Goal: Information Seeking & Learning: Learn about a topic

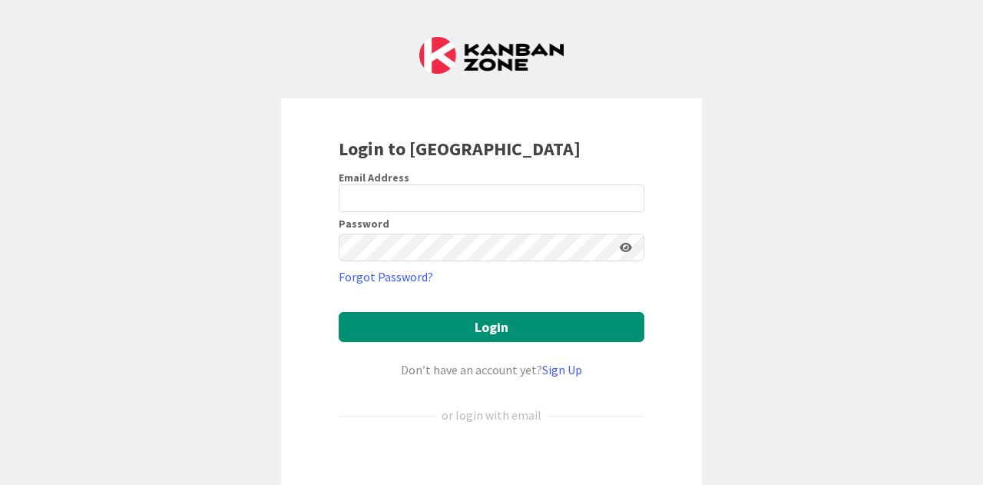
click at [416, 229] on div "Password" at bounding box center [492, 224] width 306 height 12
click at [420, 200] on input "email" at bounding box center [492, 198] width 306 height 28
type input "[EMAIL_ADDRESS][PERSON_NAME][DOMAIN_NAME]"
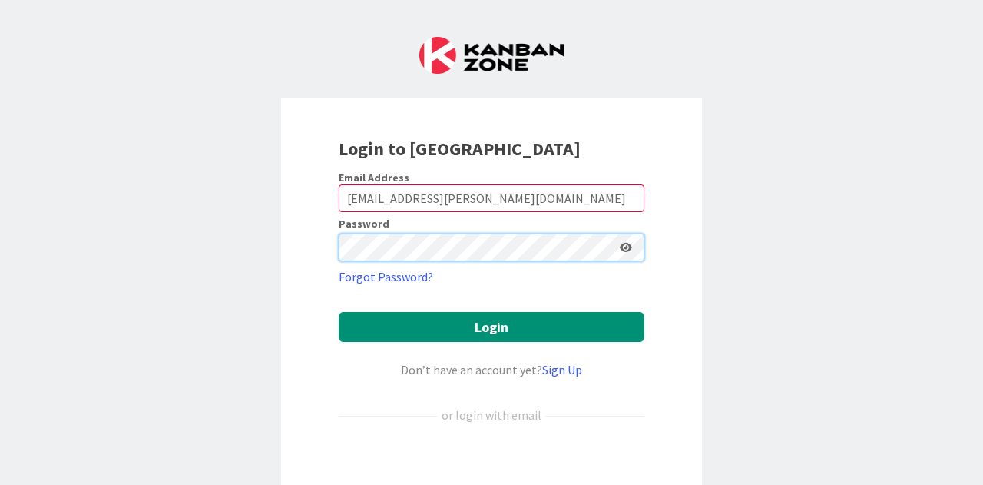
click at [339, 312] on button "Login" at bounding box center [492, 327] width 306 height 30
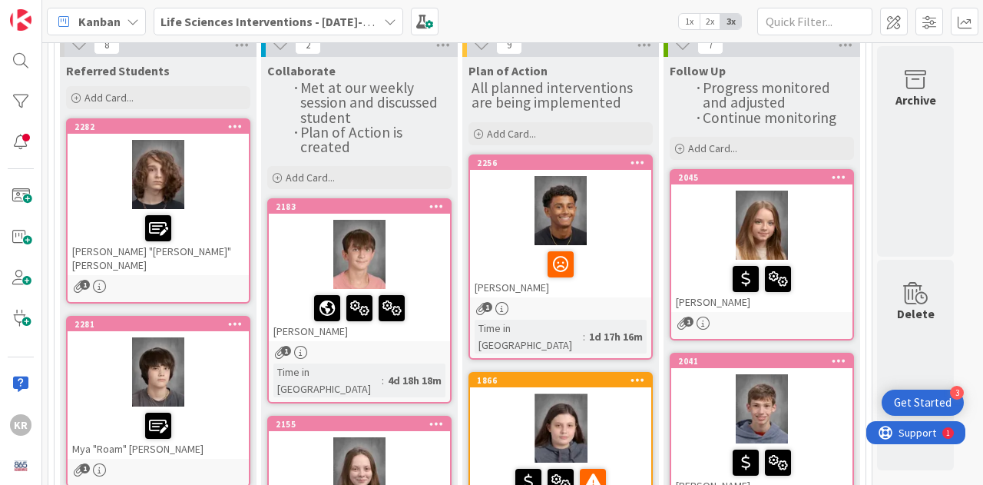
scroll to position [75, 0]
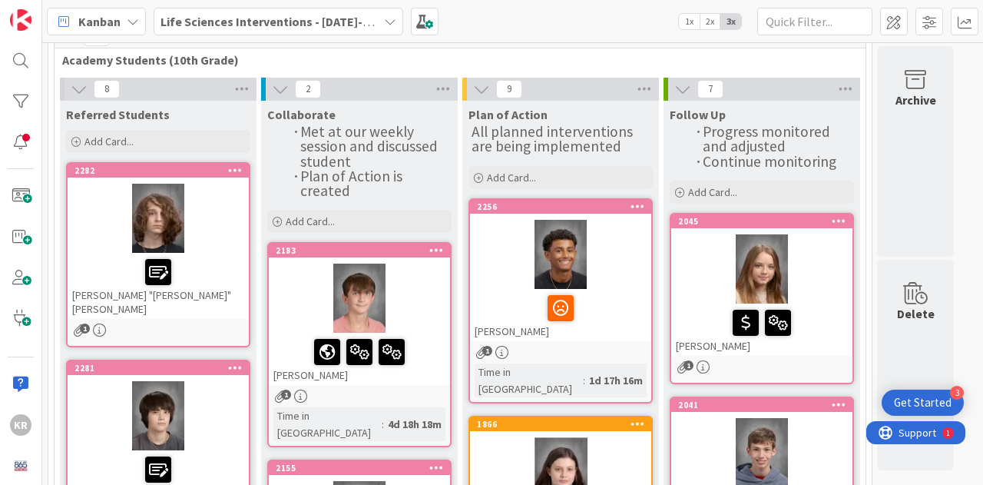
click at [228, 263] on div at bounding box center [158, 272] width 172 height 32
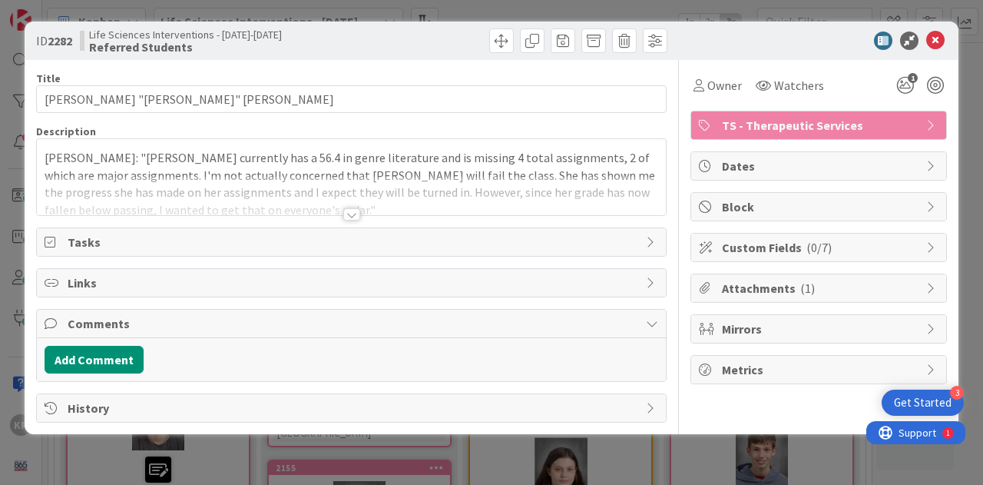
click at [253, 202] on div at bounding box center [351, 195] width 629 height 39
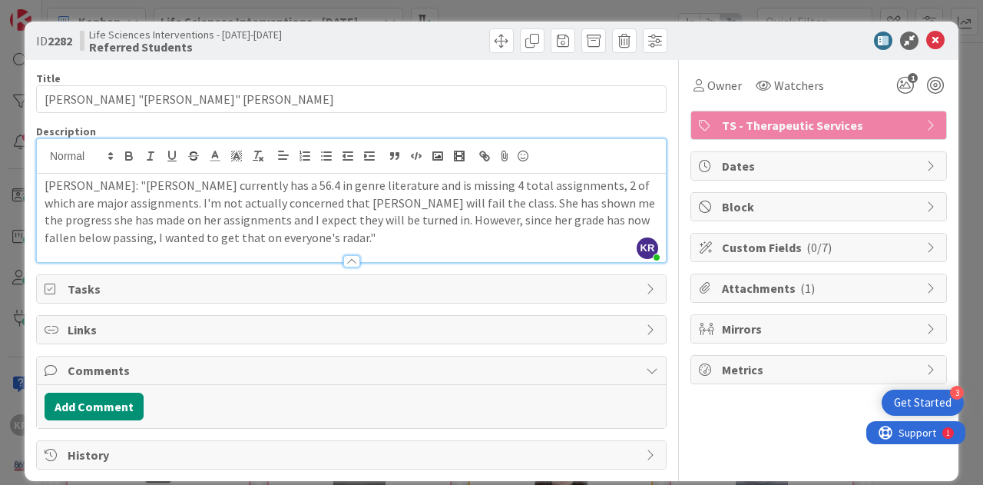
click at [256, 237] on p "[PERSON_NAME]: "[PERSON_NAME] currently has a 56.4 in genre literature and is m…" at bounding box center [352, 212] width 614 height 70
click at [926, 45] on icon at bounding box center [935, 40] width 18 height 18
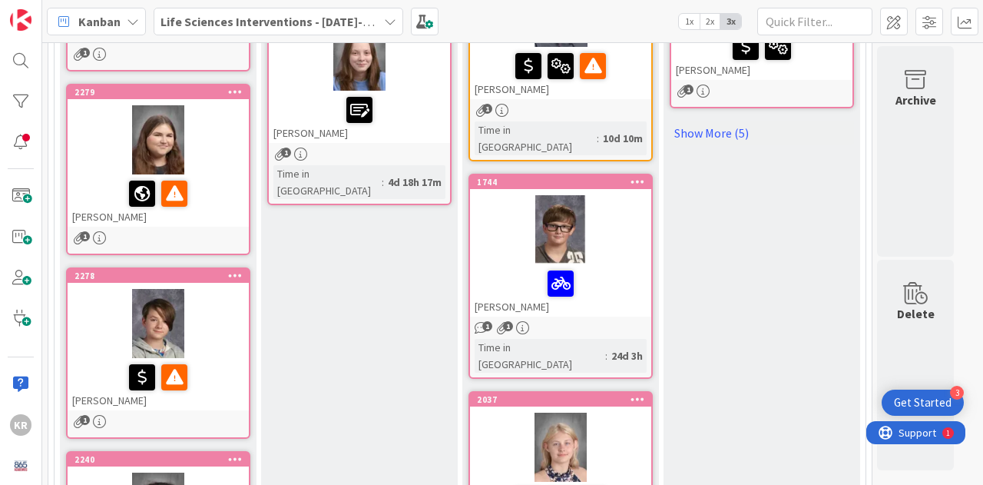
scroll to position [542, 0]
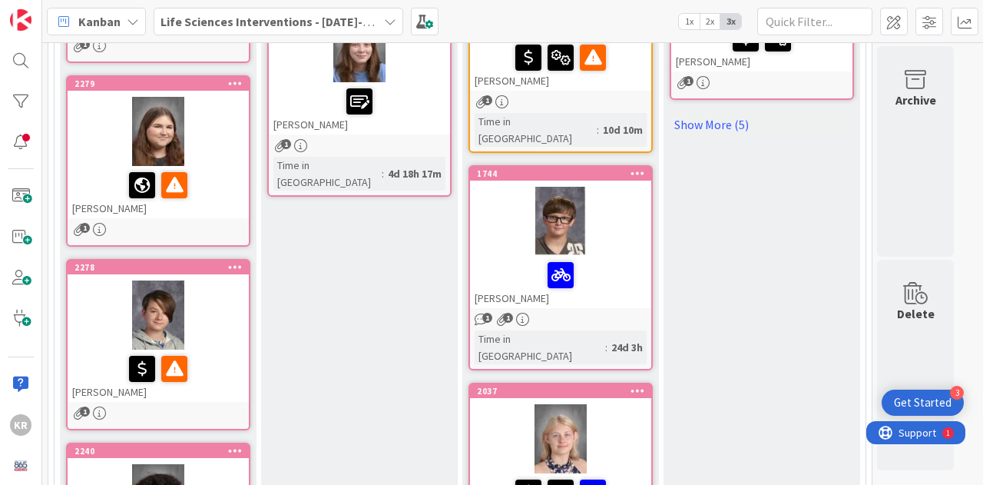
click at [207, 169] on div at bounding box center [158, 185] width 172 height 32
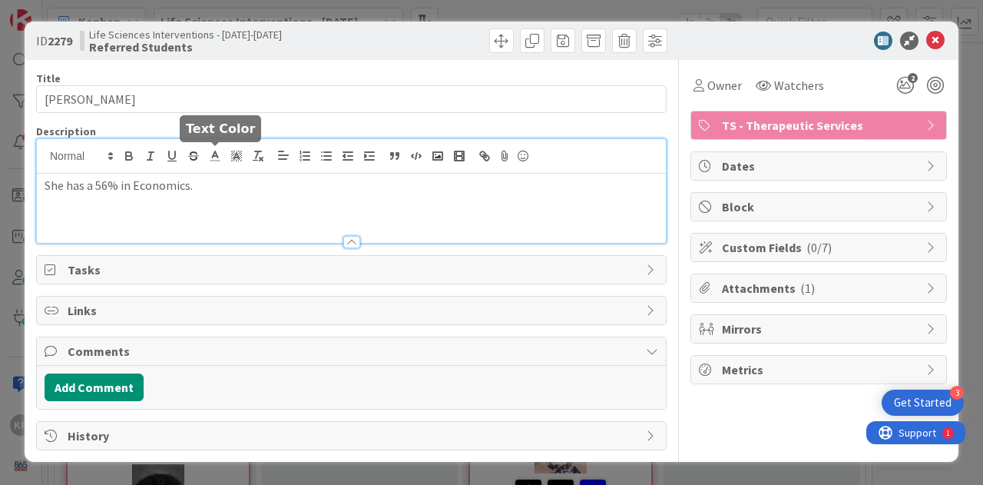
click at [214, 149] on div "She has a 56% in Economics." at bounding box center [351, 191] width 629 height 104
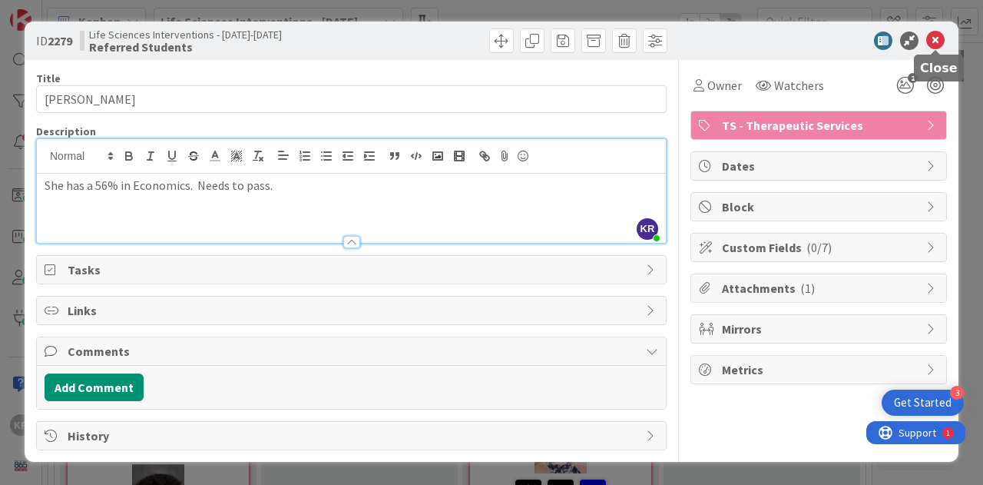
click at [936, 35] on icon at bounding box center [935, 40] width 18 height 18
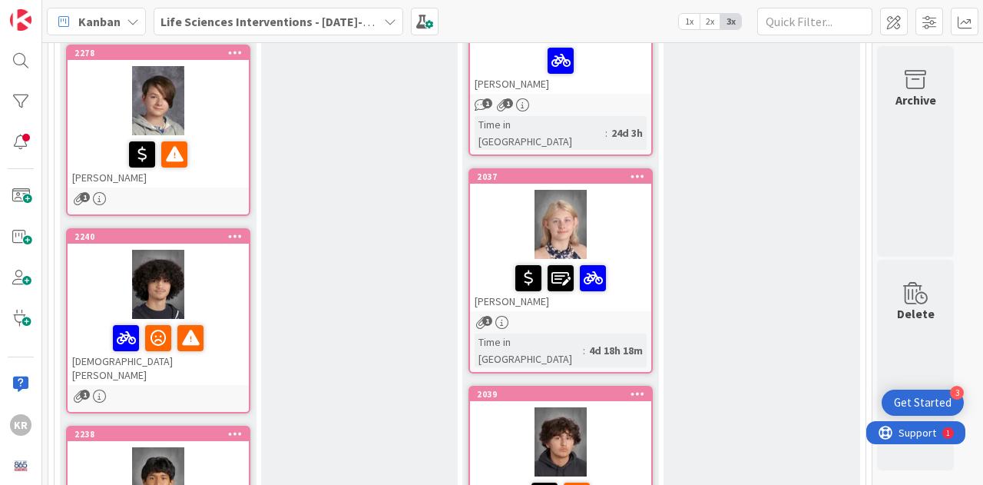
scroll to position [748, 0]
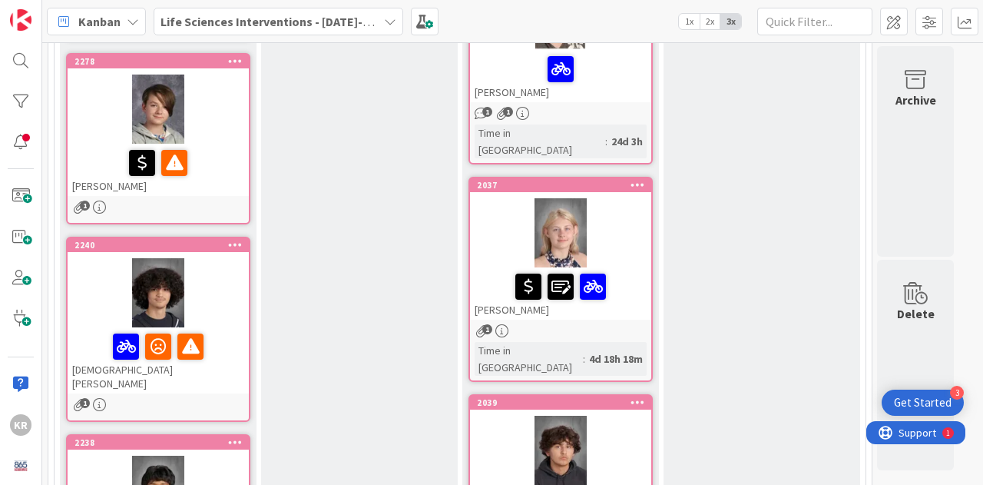
click at [188, 200] on div "1" at bounding box center [158, 206] width 181 height 13
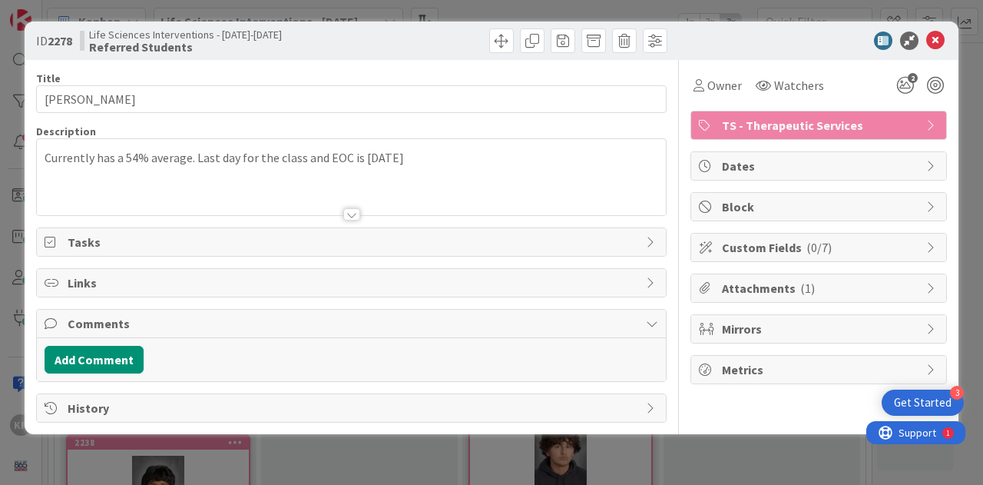
click at [432, 154] on div "Currently has a 54% average. Last day for the class and EOC is [DATE]" at bounding box center [351, 177] width 629 height 76
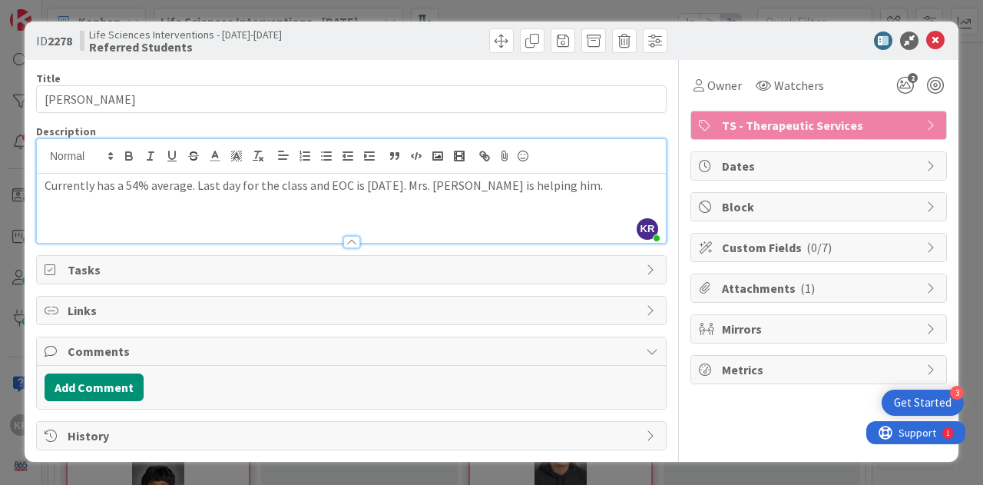
click at [429, 184] on p "Currently has a 54% average. Last day for the class and EOC is [DATE]. Mrs. [PE…" at bounding box center [352, 186] width 614 height 18
click at [929, 32] on div "ID 2278 Life Sciences Interventions - [DATE]-[DATE] Referred Students" at bounding box center [492, 41] width 934 height 38
click at [937, 41] on icon at bounding box center [935, 40] width 18 height 18
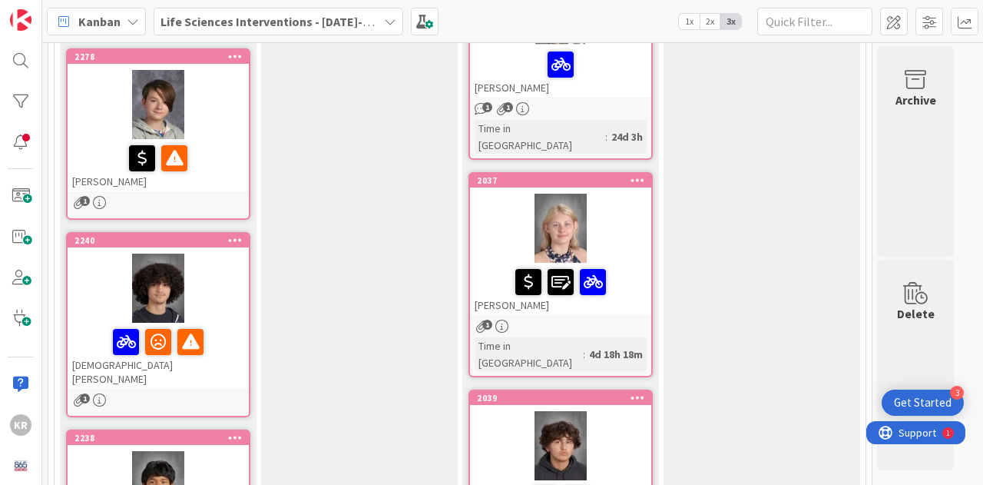
click at [192, 355] on div "[DEMOGRAPHIC_DATA][PERSON_NAME]" at bounding box center [158, 356] width 181 height 66
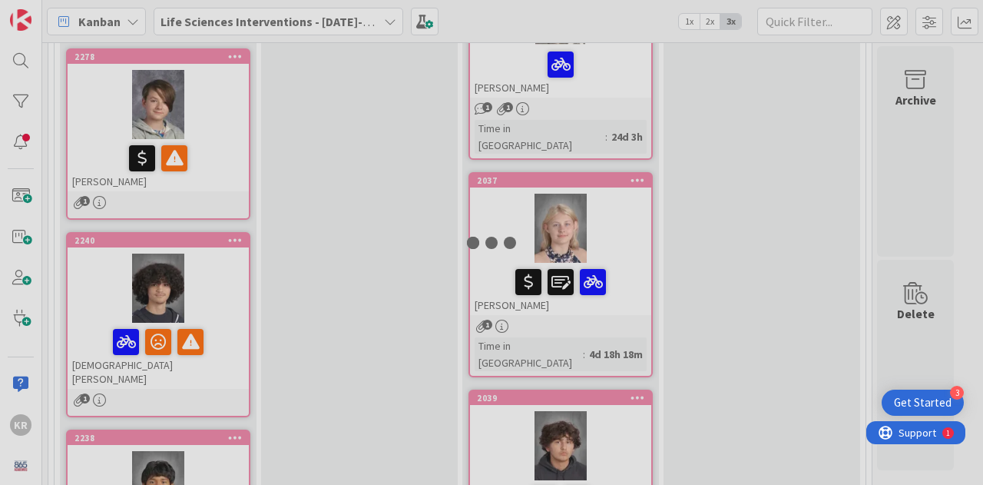
click at [192, 355] on div at bounding box center [491, 242] width 983 height 485
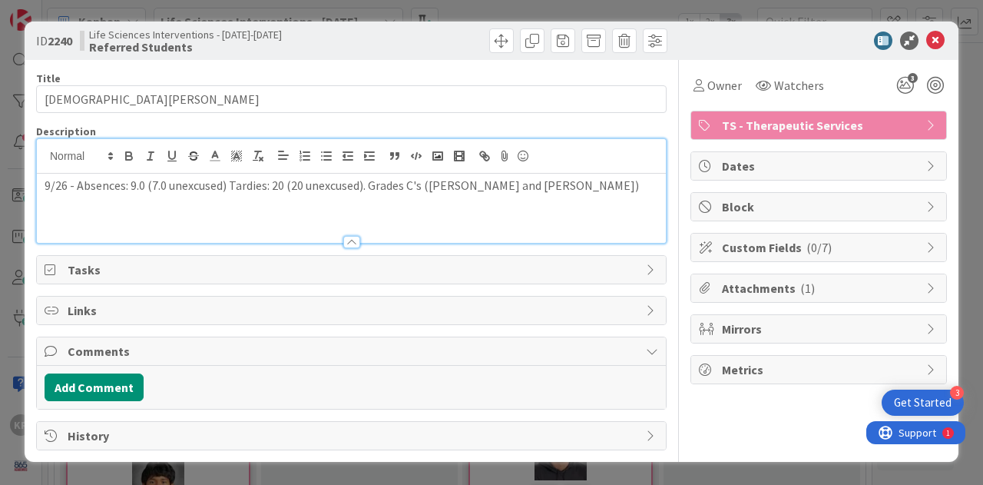
click at [559, 160] on div "9/26 - Absences: 9.0 (7.0 unexcused) Tardies: 20 (20 unexcused). Grades C's ([P…" at bounding box center [351, 191] width 629 height 104
click at [134, 202] on p "1o/1 some are meical 5o4" at bounding box center [352, 203] width 614 height 18
click at [934, 41] on icon at bounding box center [935, 40] width 18 height 18
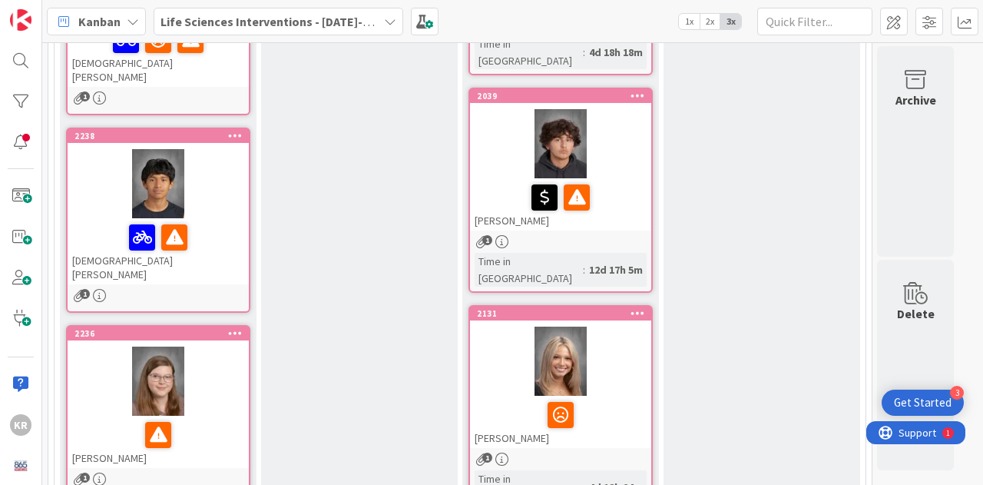
scroll to position [1068, 0]
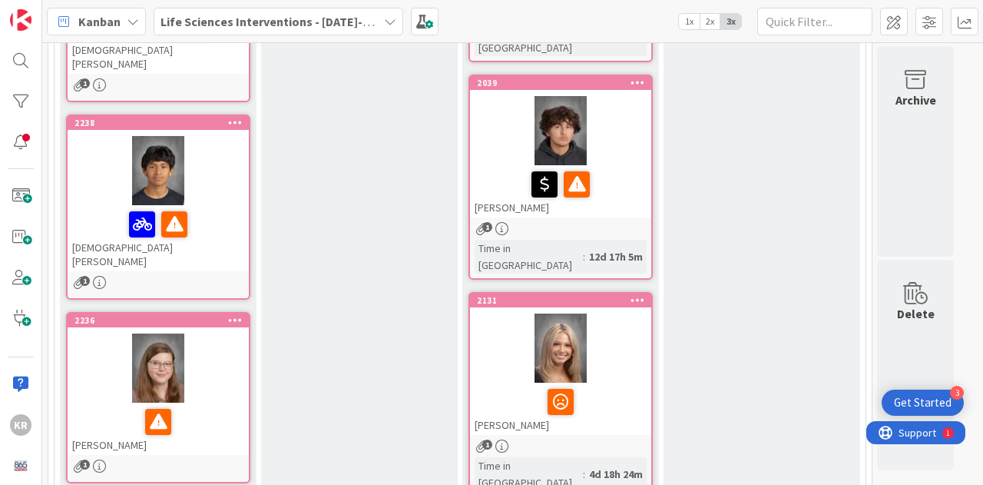
click at [215, 276] on div "1" at bounding box center [158, 282] width 181 height 13
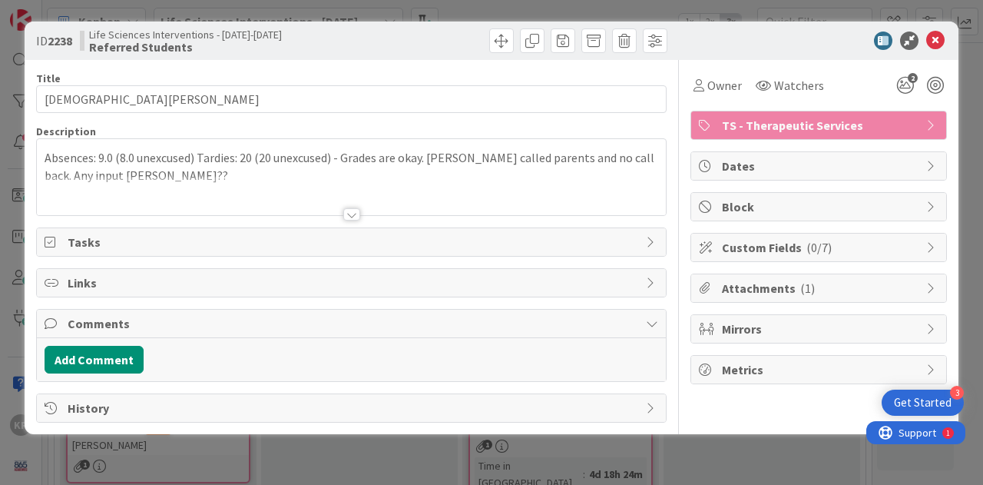
click at [220, 168] on div "Absences: 9.0 (8.0 unexcused) Tardies: 20 (20 unexcused) - Grades are okay. [PE…" at bounding box center [351, 177] width 629 height 76
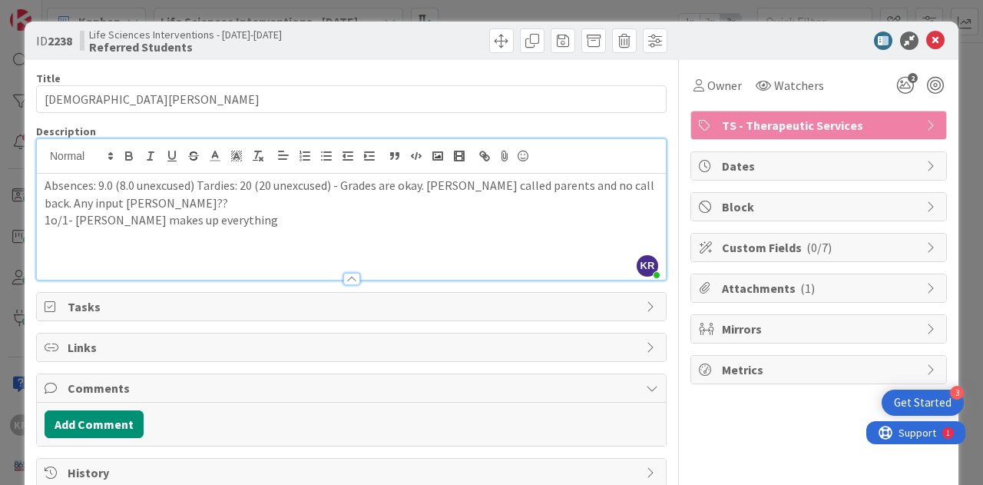
click at [107, 218] on p "1o/1- [PERSON_NAME] makes up everything" at bounding box center [352, 220] width 614 height 18
click at [246, 223] on p "1o/1- [PERSON_NAME] says makes up everything" at bounding box center [352, 220] width 614 height 18
click at [238, 222] on p "1o/1- [PERSON_NAME] says makes up everything Needs English credits" at bounding box center [352, 220] width 614 height 18
click at [353, 220] on p "1o/1- [PERSON_NAME] says makes up everything. Needs English credits" at bounding box center [352, 220] width 614 height 18
click at [928, 41] on icon at bounding box center [935, 40] width 18 height 18
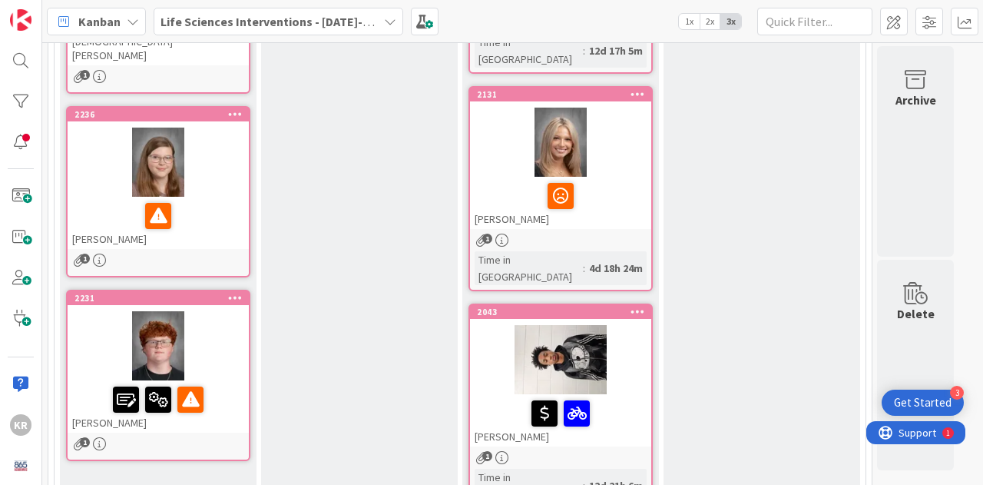
scroll to position [1282, 0]
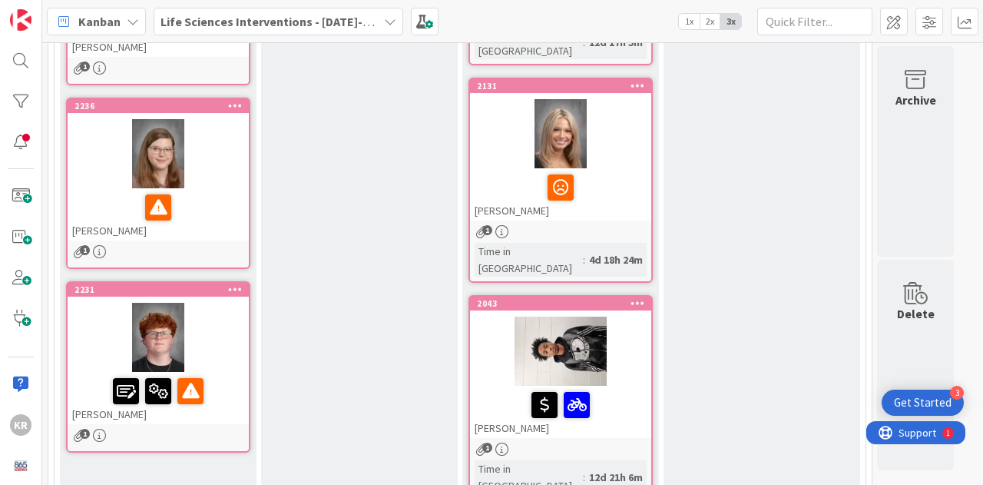
click at [203, 191] on div "[PERSON_NAME]" at bounding box center [158, 214] width 181 height 52
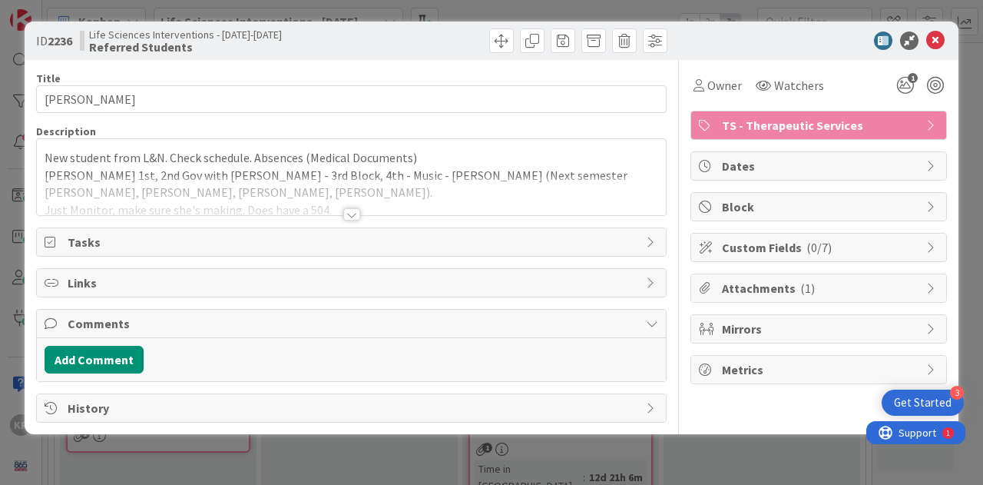
click at [429, 198] on div at bounding box center [351, 195] width 629 height 39
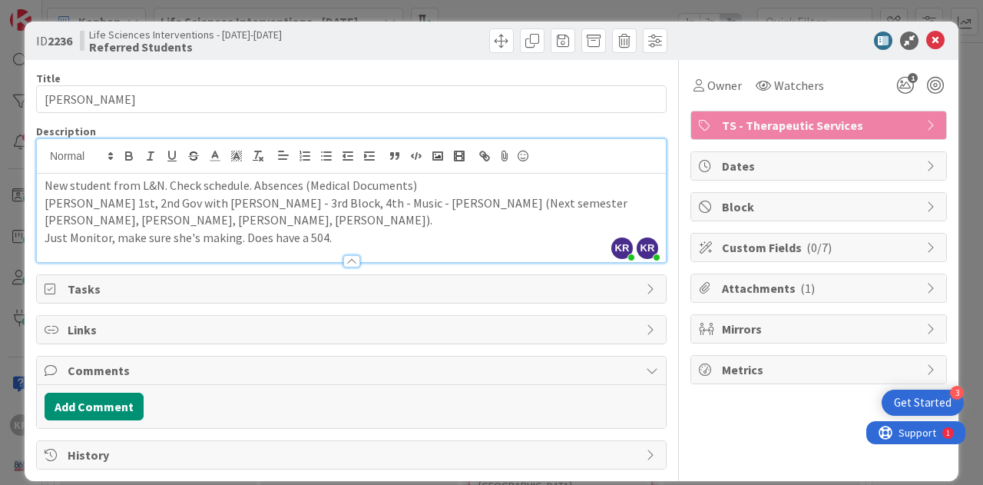
click at [334, 236] on p "Just Monitor, make sure she's making. Does have a 504." at bounding box center [352, 238] width 614 height 18
click at [234, 234] on p "Just Monitor, make sure she's making. Does have a 504." at bounding box center [352, 238] width 614 height 18
click at [926, 37] on icon at bounding box center [935, 40] width 18 height 18
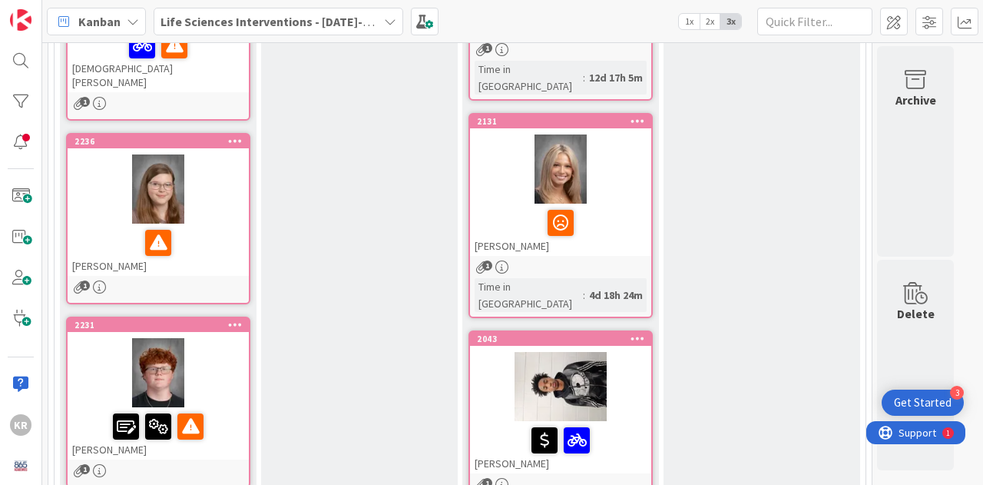
scroll to position [1264, 0]
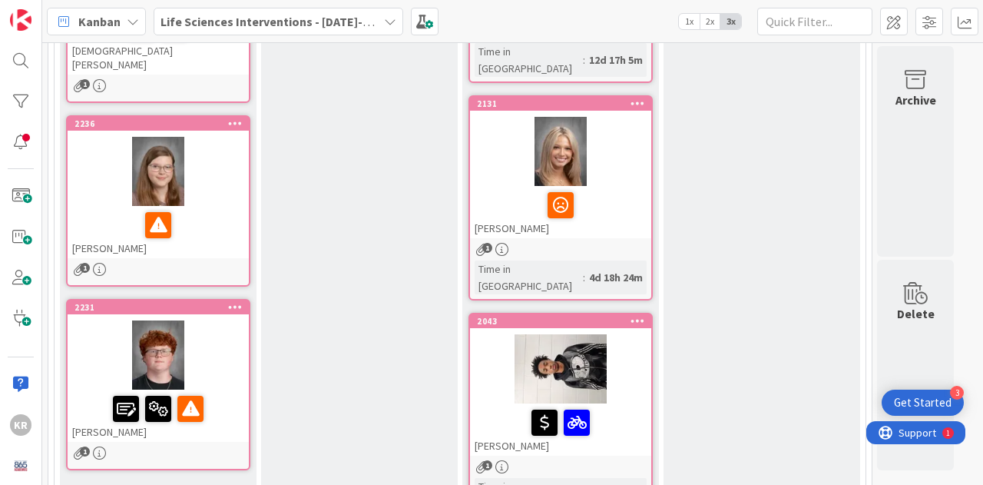
click at [197, 399] on div "[PERSON_NAME]" at bounding box center [158, 415] width 181 height 52
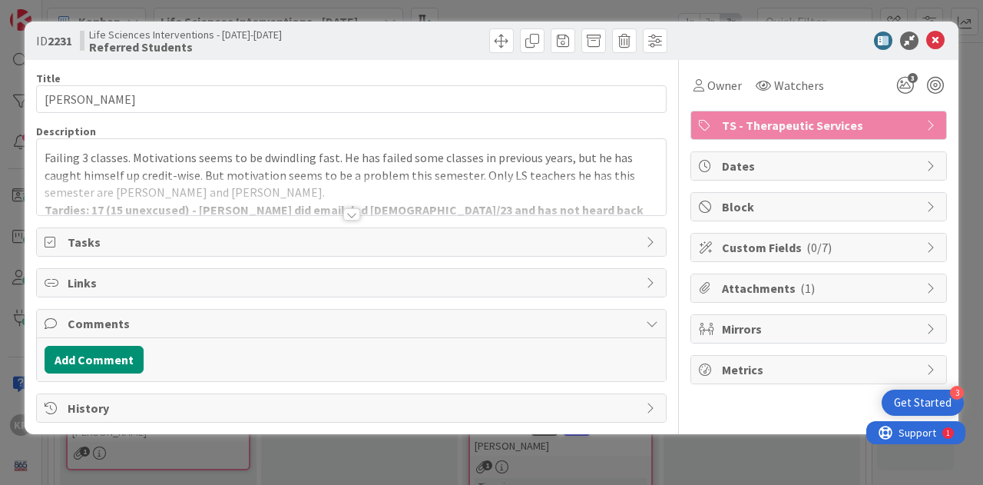
click at [505, 197] on div at bounding box center [351, 195] width 629 height 39
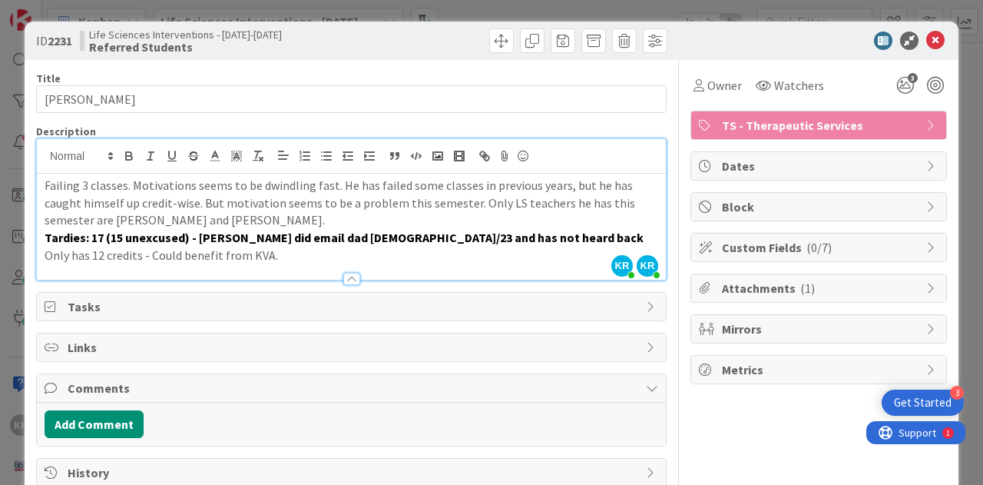
click at [297, 244] on strong "Tardies: 17 (15 unexcused) - [PERSON_NAME] did email dad [DEMOGRAPHIC_DATA]/23 …" at bounding box center [344, 237] width 599 height 15
click at [319, 254] on p "Only has 12 credits - Could benefit from KVA." at bounding box center [352, 256] width 614 height 18
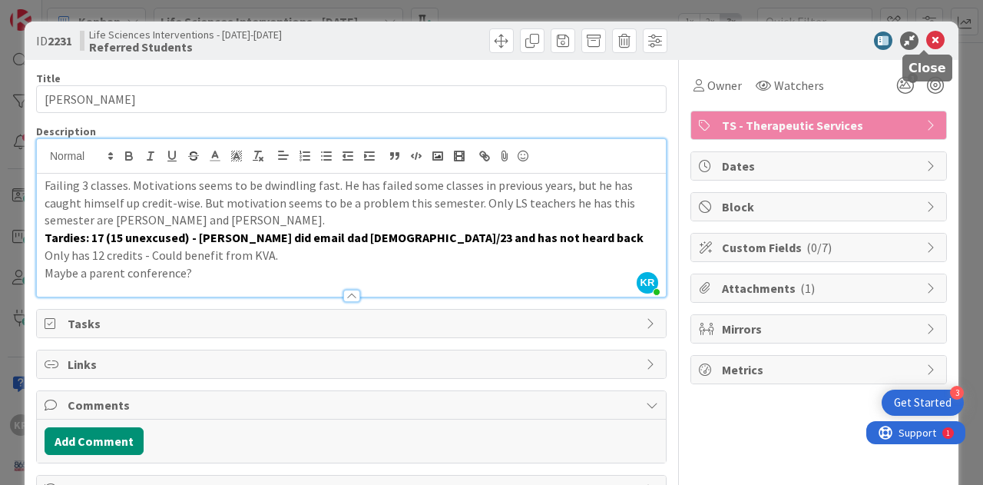
click at [926, 38] on icon at bounding box center [935, 40] width 18 height 18
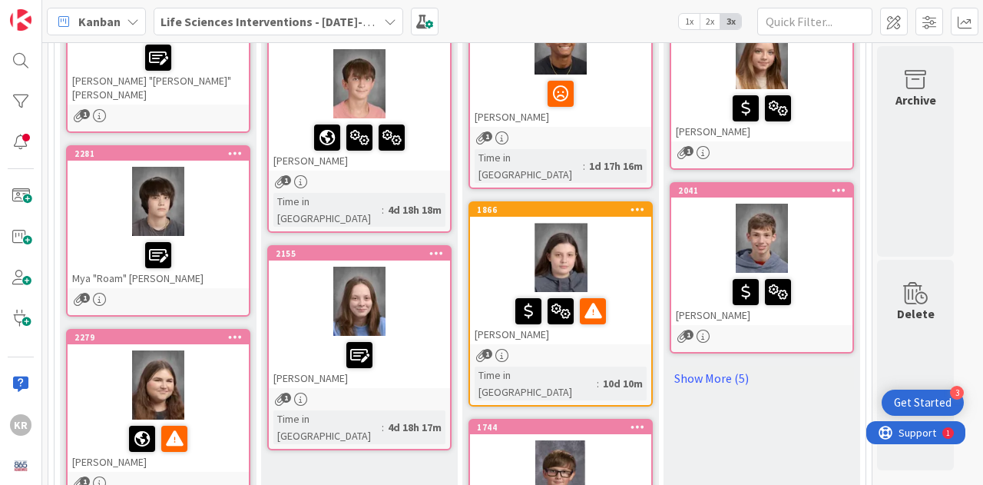
scroll to position [214, 0]
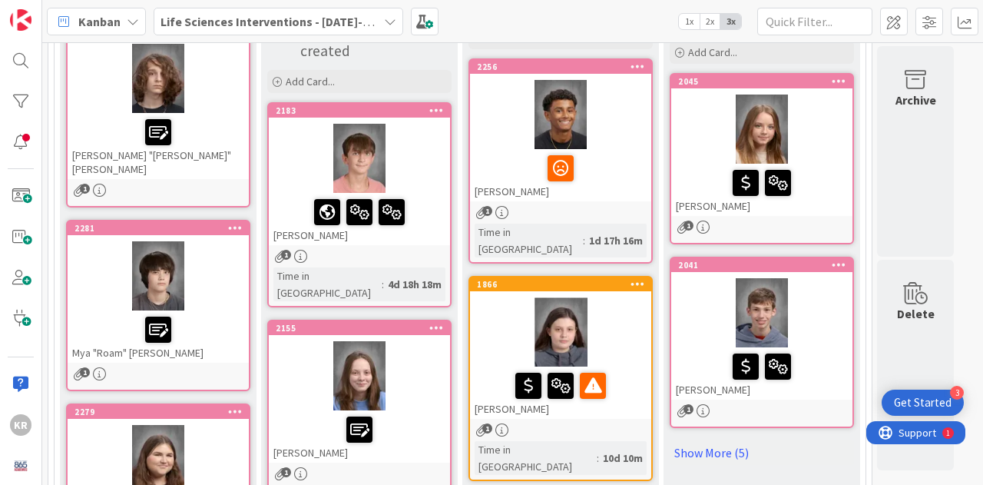
click at [601, 423] on div "1" at bounding box center [560, 429] width 181 height 13
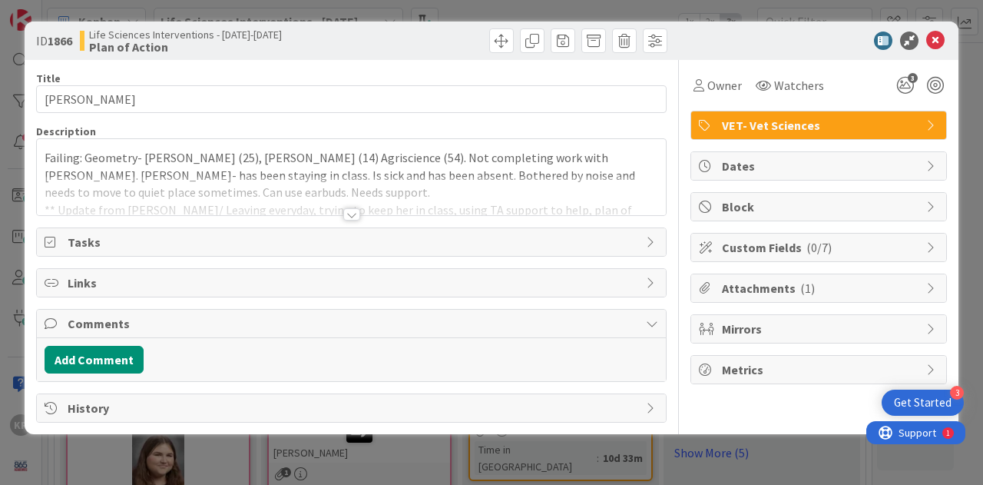
click at [628, 194] on div at bounding box center [351, 195] width 629 height 39
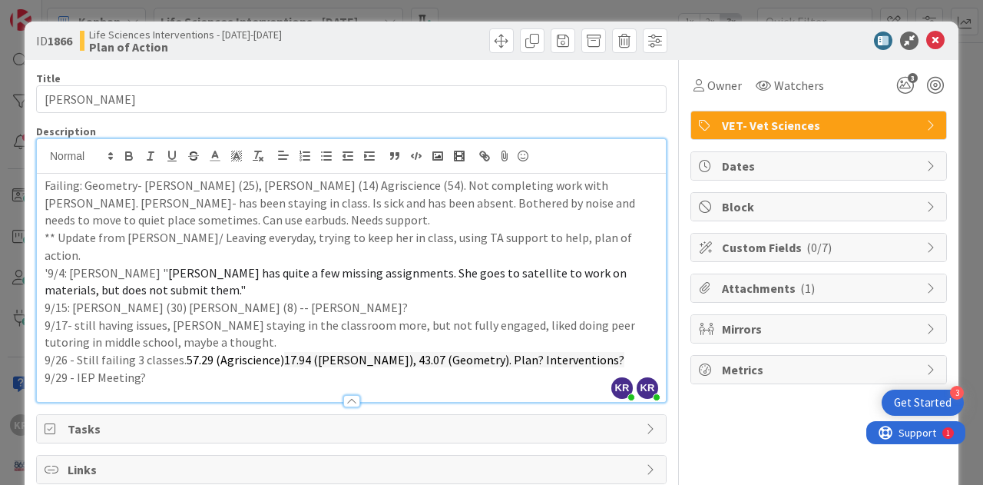
click at [184, 369] on p "9/29 - IEP Meeting?" at bounding box center [352, 378] width 614 height 18
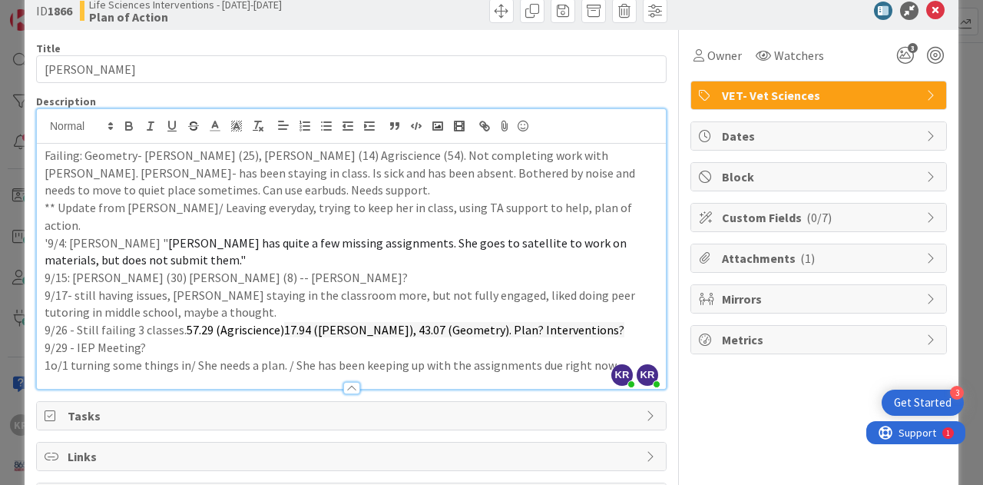
scroll to position [41, 0]
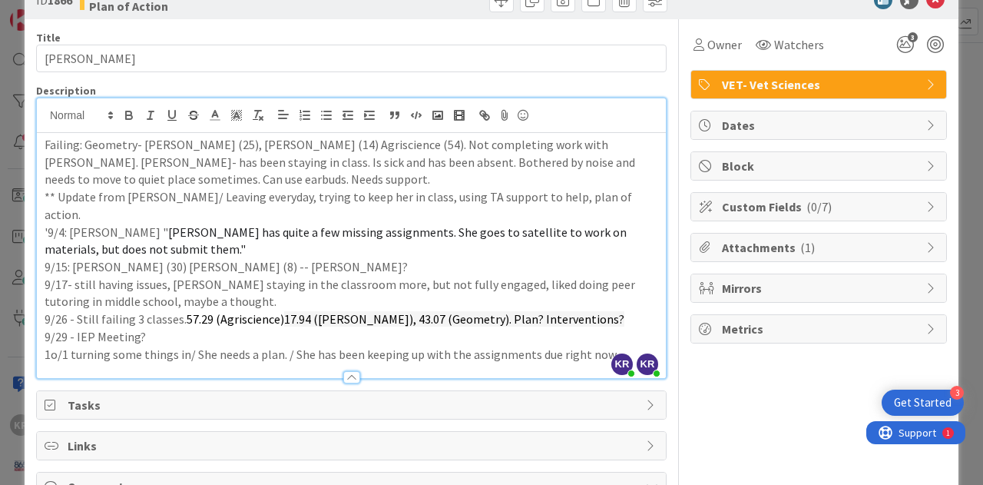
click at [604, 346] on p "1o/1 turning some things in/ She needs a plan. / She has been keeping up with t…" at bounding box center [352, 355] width 614 height 18
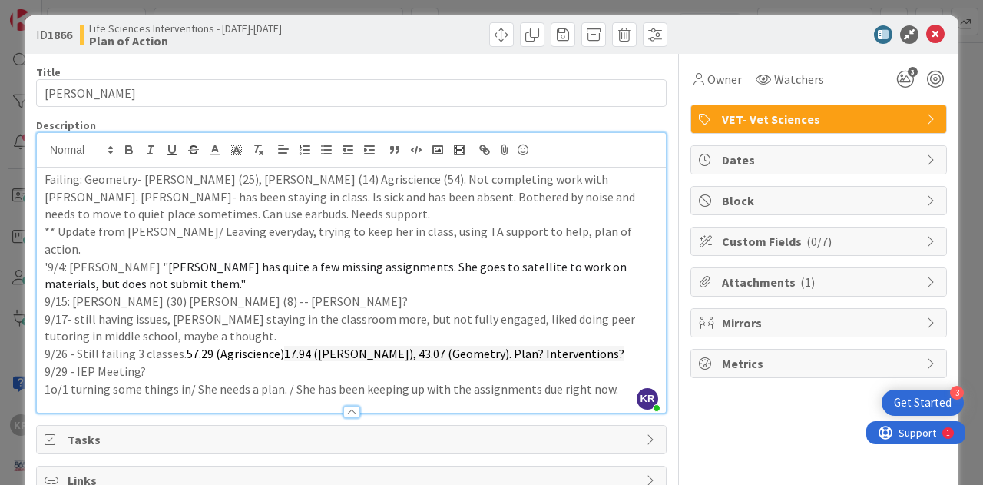
scroll to position [0, 0]
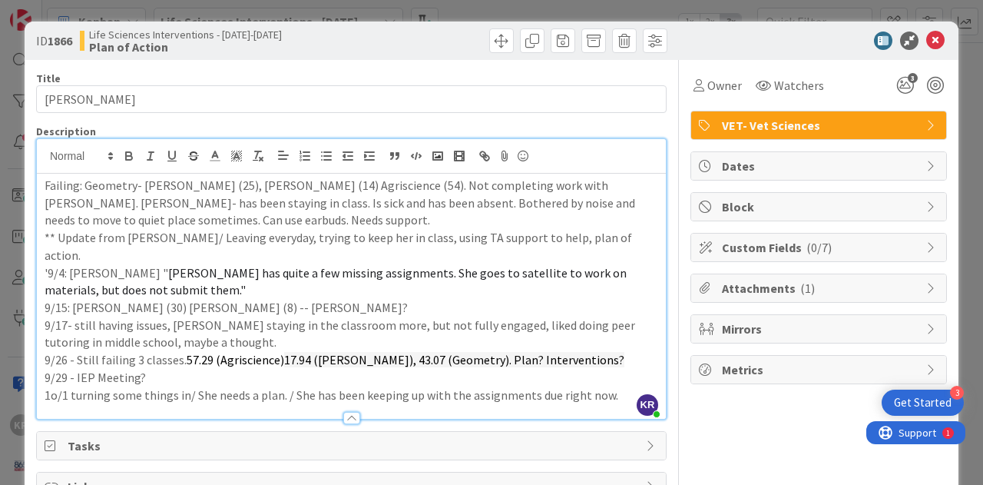
click at [613, 386] on p "1o/1 turning some things in/ She needs a plan. / She has been keeping up with t…" at bounding box center [352, 395] width 614 height 18
click at [926, 44] on icon at bounding box center [935, 40] width 18 height 18
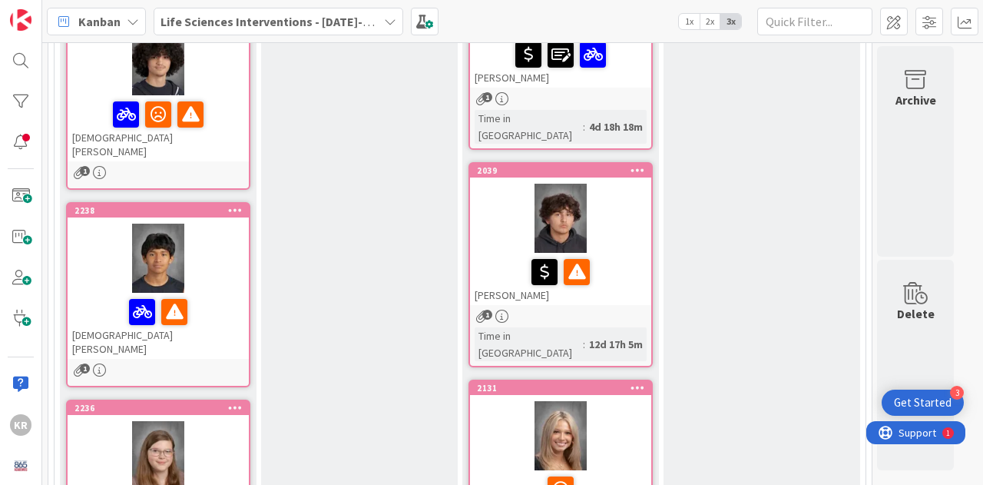
scroll to position [954, 0]
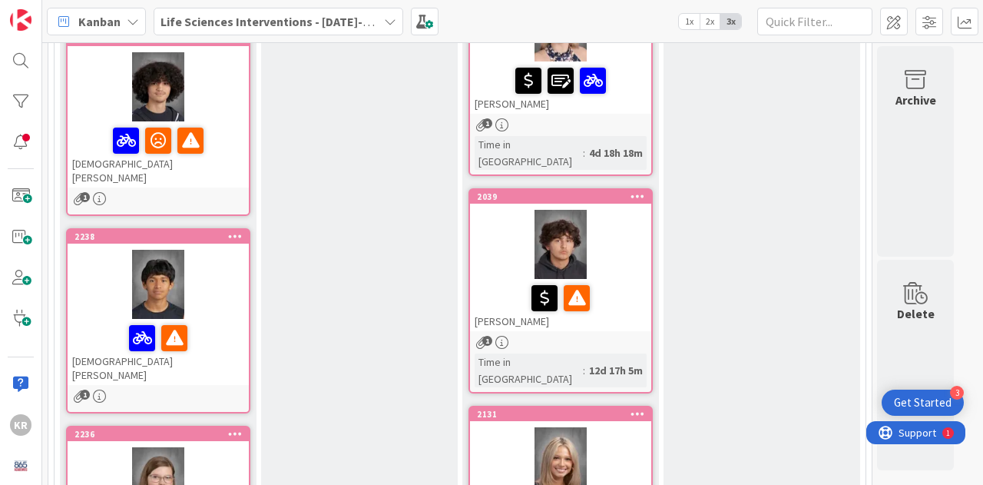
click at [608, 267] on div "2039 [PERSON_NAME] 1 Time in [GEOGRAPHIC_DATA] : 12d 17h 5m" at bounding box center [561, 290] width 184 height 205
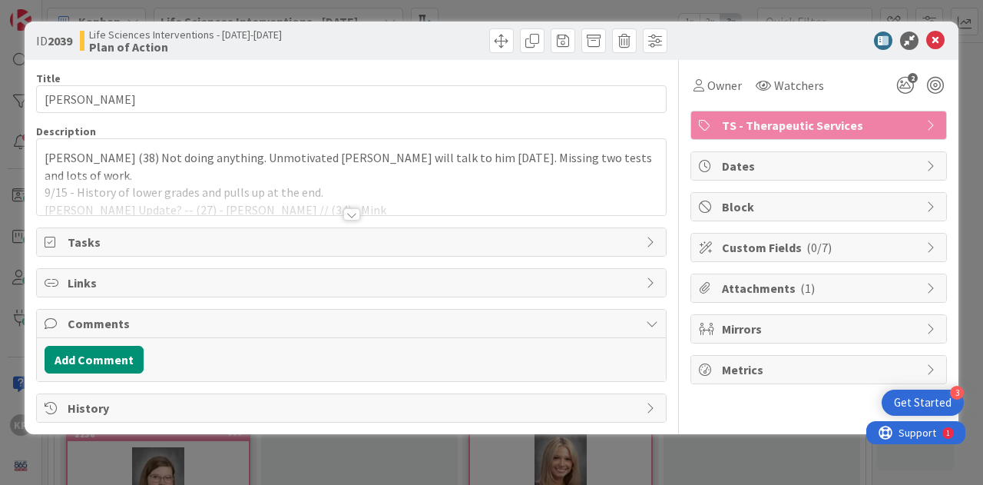
click at [482, 204] on div at bounding box center [351, 195] width 629 height 39
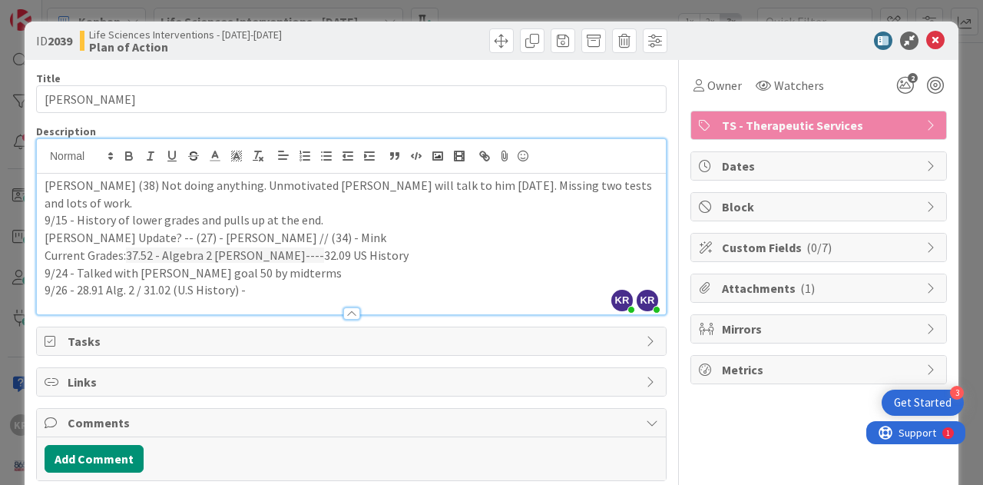
click at [262, 281] on p "9/26 - 28.91 Alg. 2 / 31.02 (U.S History) -" at bounding box center [352, 290] width 614 height 18
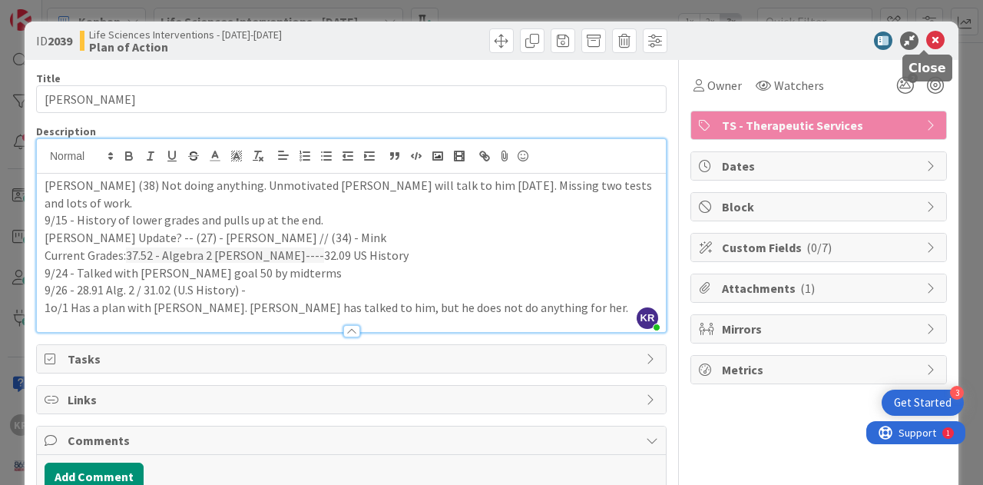
click at [926, 34] on icon at bounding box center [935, 40] width 18 height 18
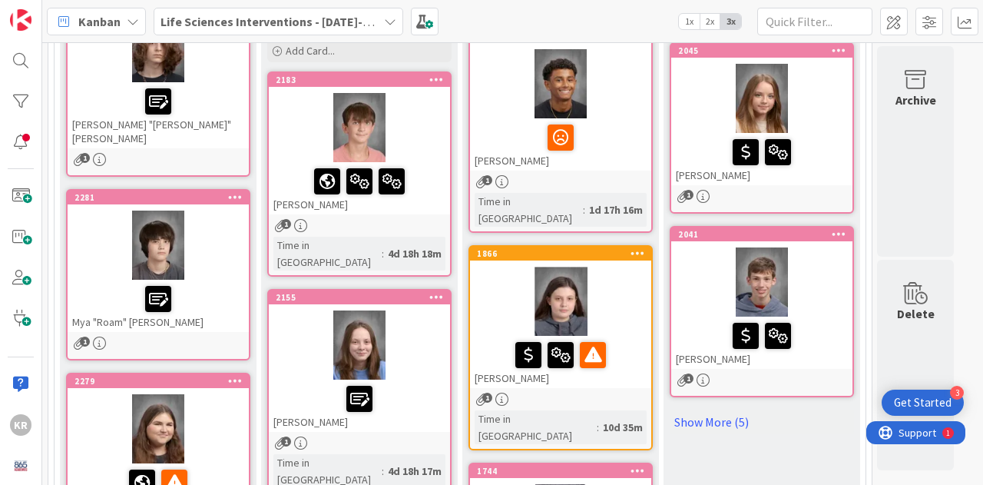
scroll to position [224, 0]
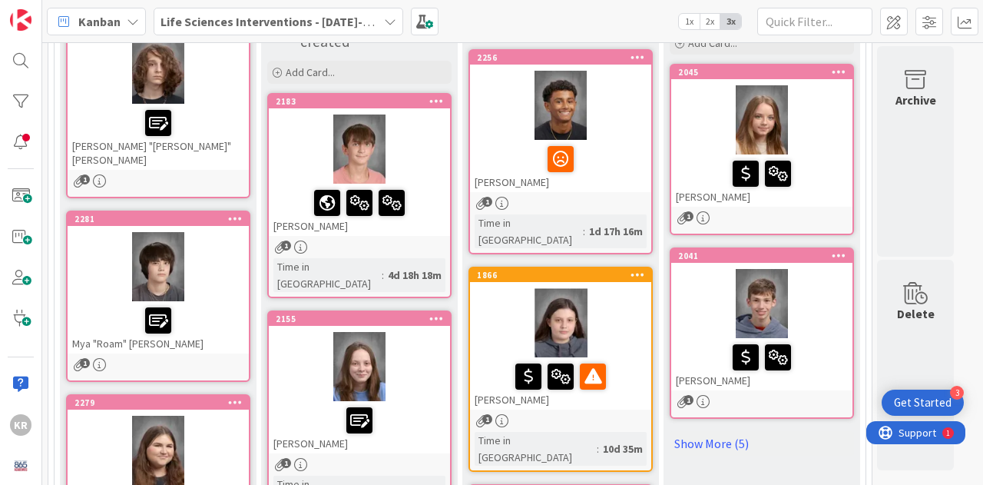
click at [608, 396] on div "1866 [PERSON_NAME] 1 Time in [GEOGRAPHIC_DATA] : 10d 35m" at bounding box center [561, 369] width 184 height 205
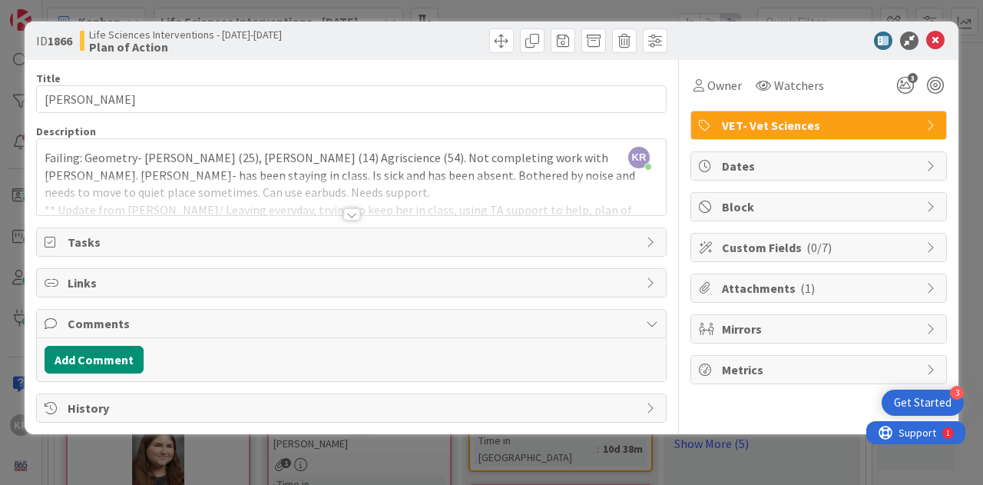
click at [624, 200] on div at bounding box center [351, 195] width 629 height 39
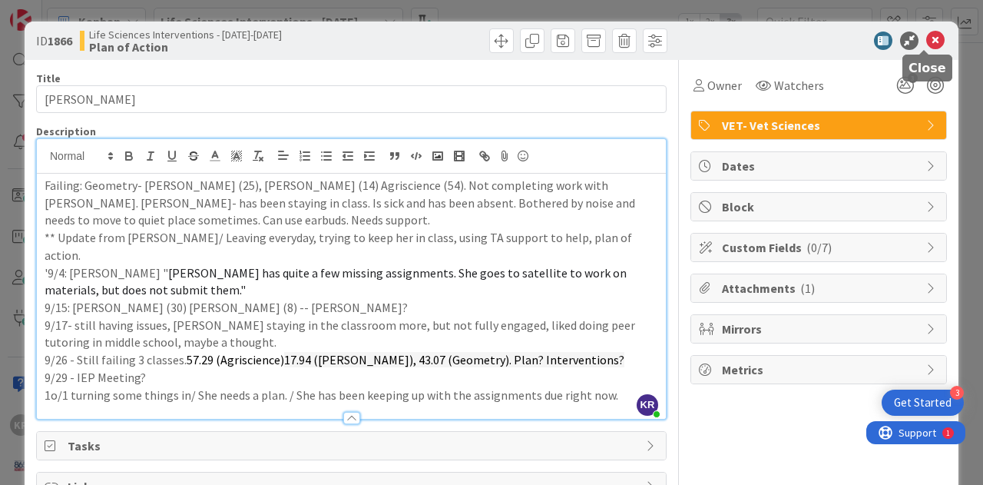
click at [926, 35] on icon at bounding box center [935, 40] width 18 height 18
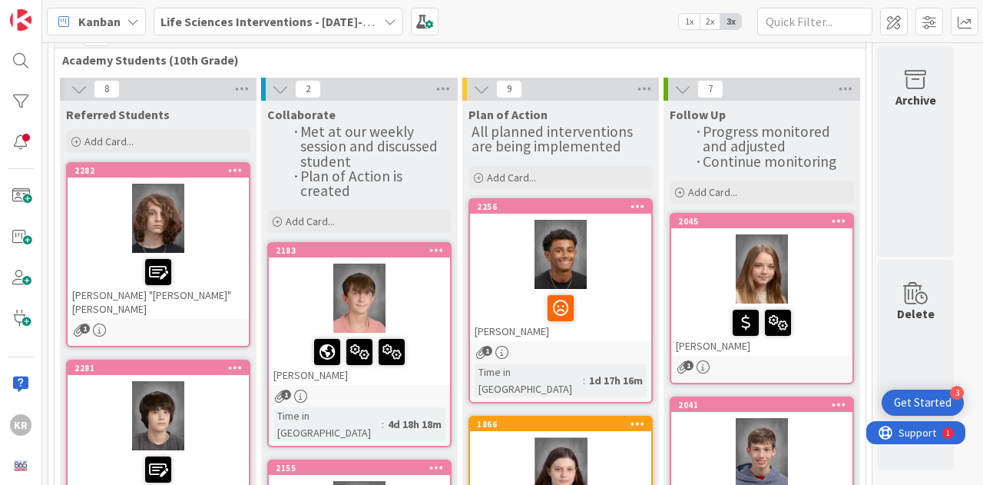
scroll to position [65, 0]
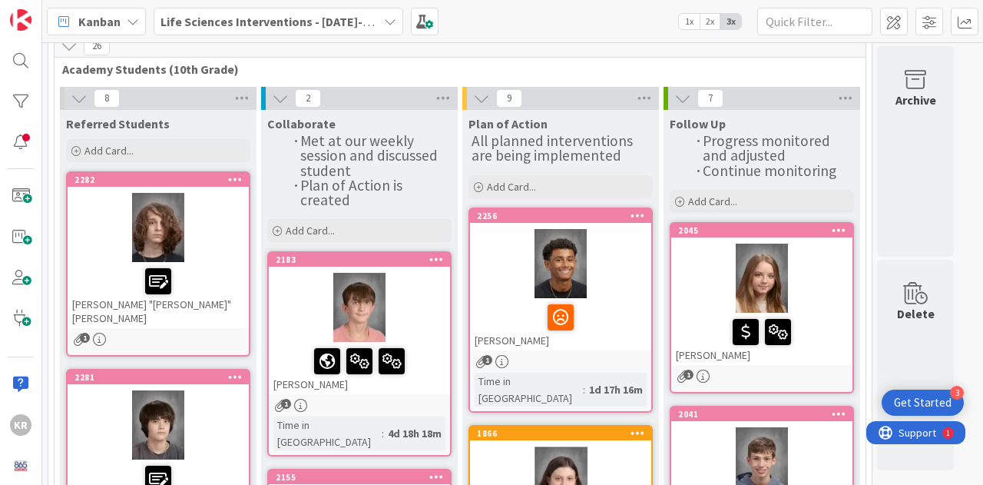
click at [628, 292] on div at bounding box center [560, 263] width 181 height 69
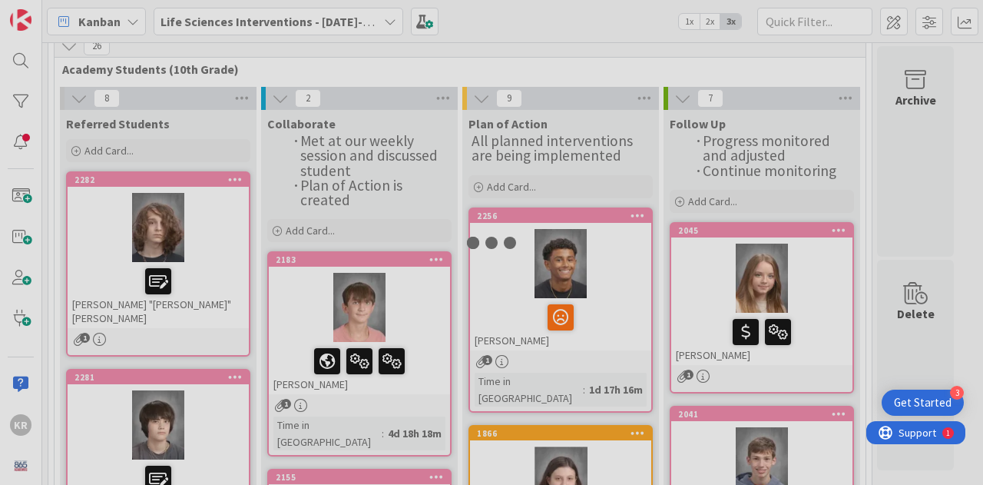
click at [628, 292] on div at bounding box center [491, 242] width 983 height 485
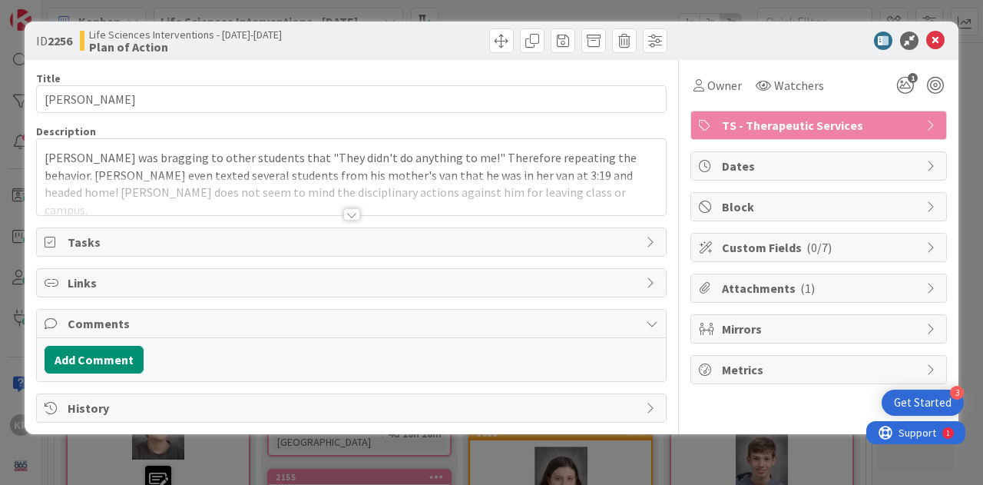
click at [457, 189] on div at bounding box center [351, 195] width 629 height 39
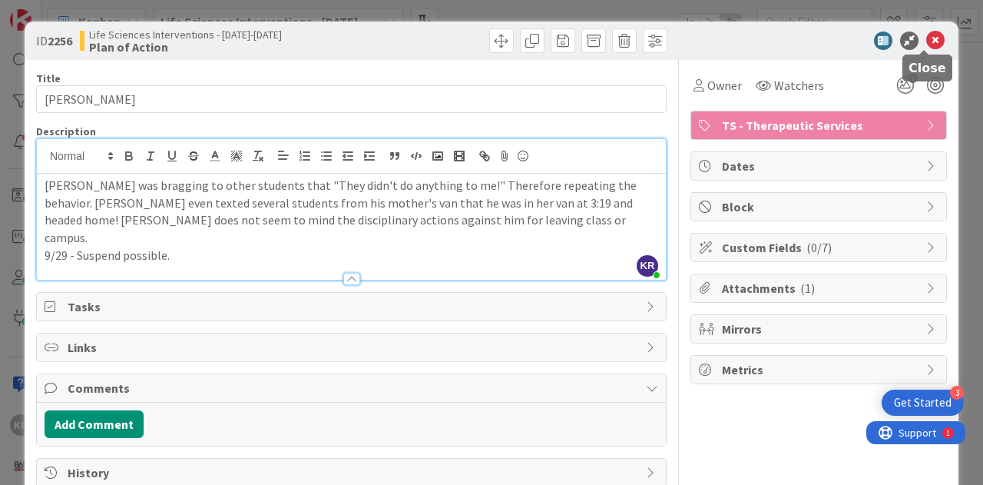
click at [926, 44] on icon at bounding box center [935, 40] width 18 height 18
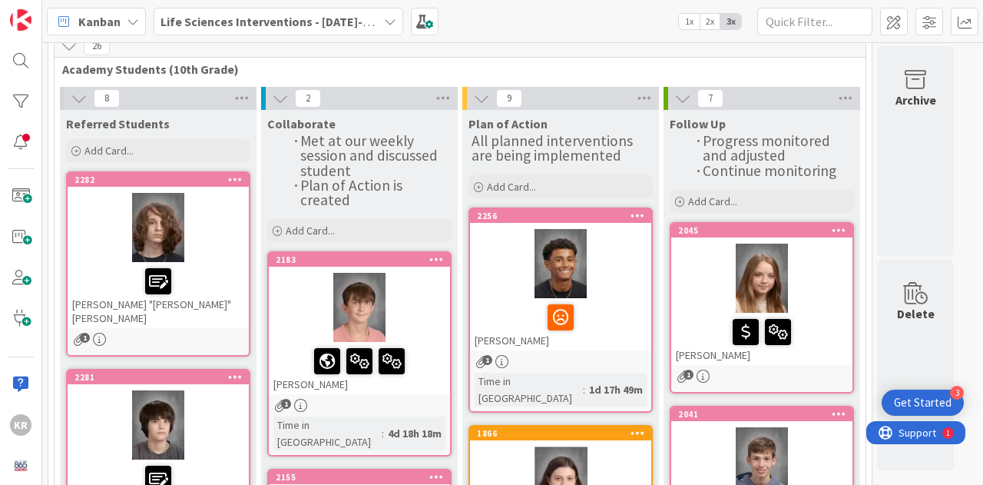
click at [225, 306] on div "[PERSON_NAME] "[PERSON_NAME]" [PERSON_NAME]" at bounding box center [158, 295] width 181 height 66
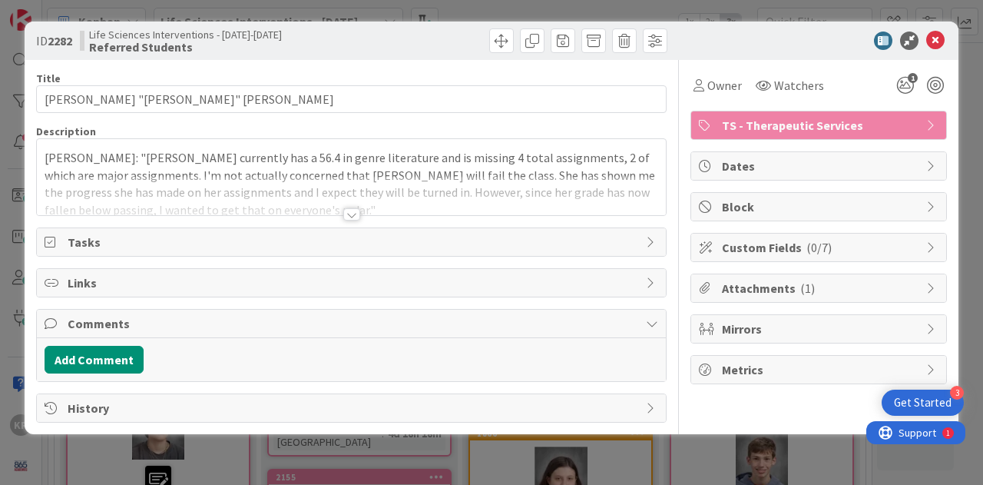
click at [351, 207] on div at bounding box center [351, 195] width 629 height 39
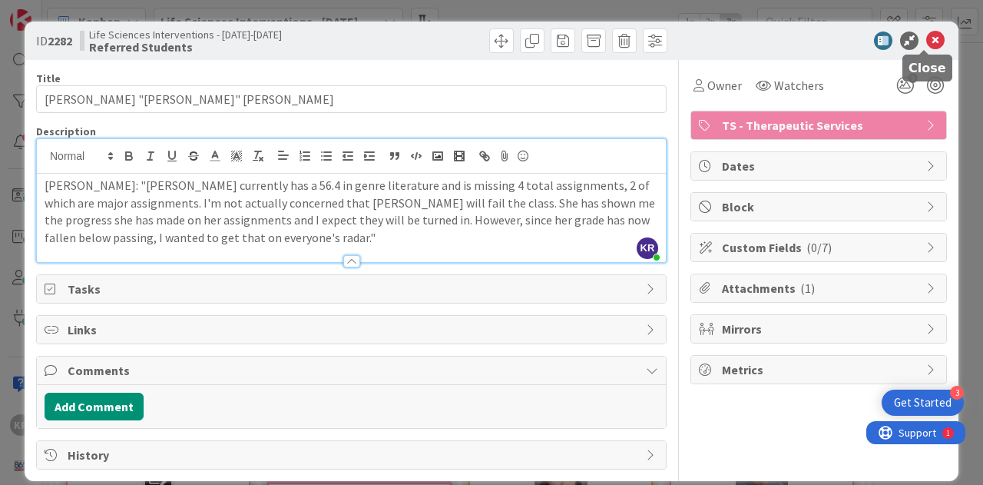
click at [926, 42] on icon at bounding box center [935, 40] width 18 height 18
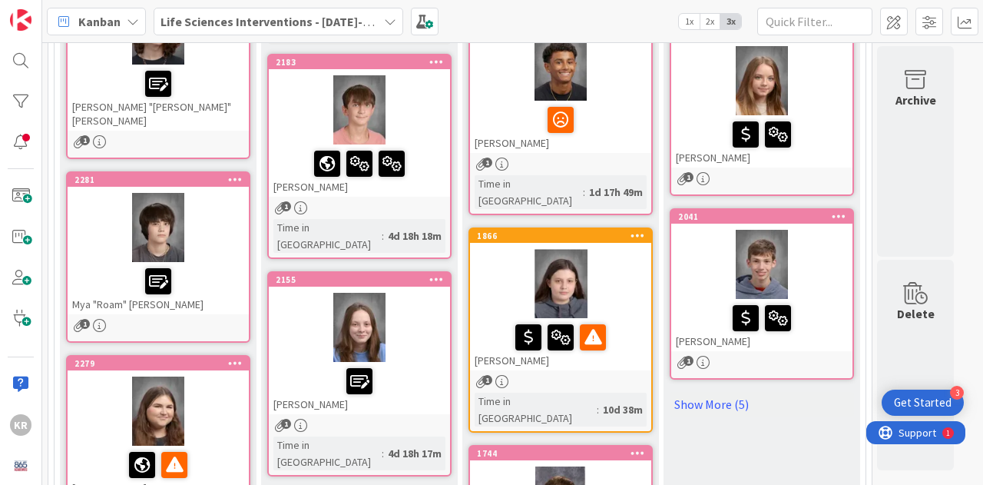
scroll to position [280, 0]
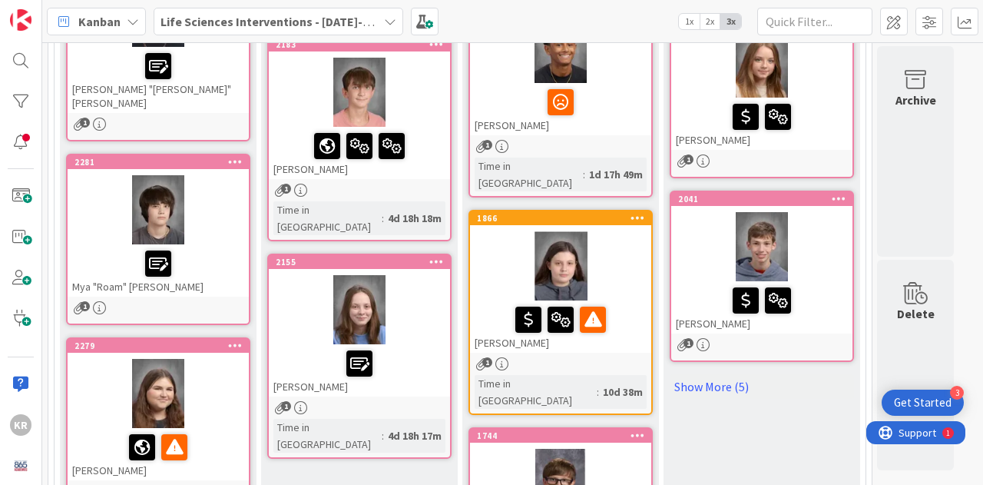
click at [213, 264] on div at bounding box center [158, 263] width 172 height 32
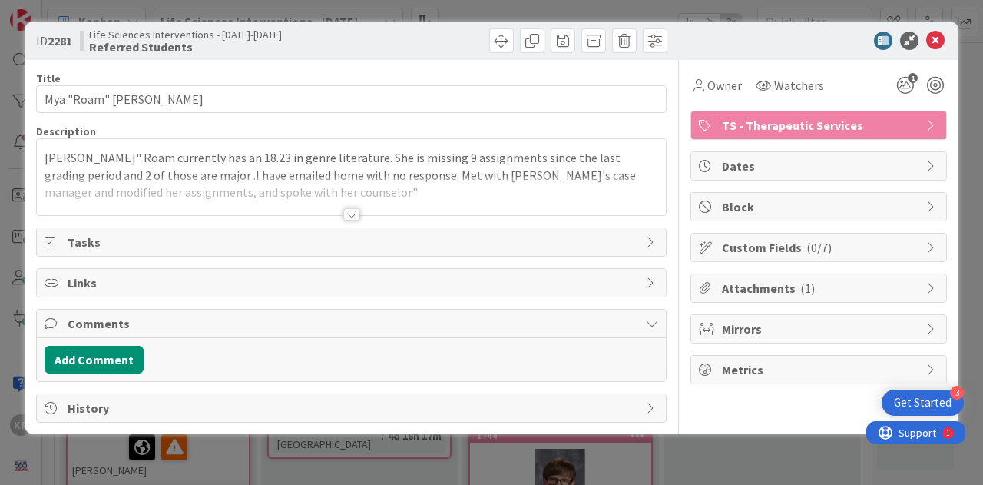
click at [350, 206] on div at bounding box center [351, 195] width 629 height 39
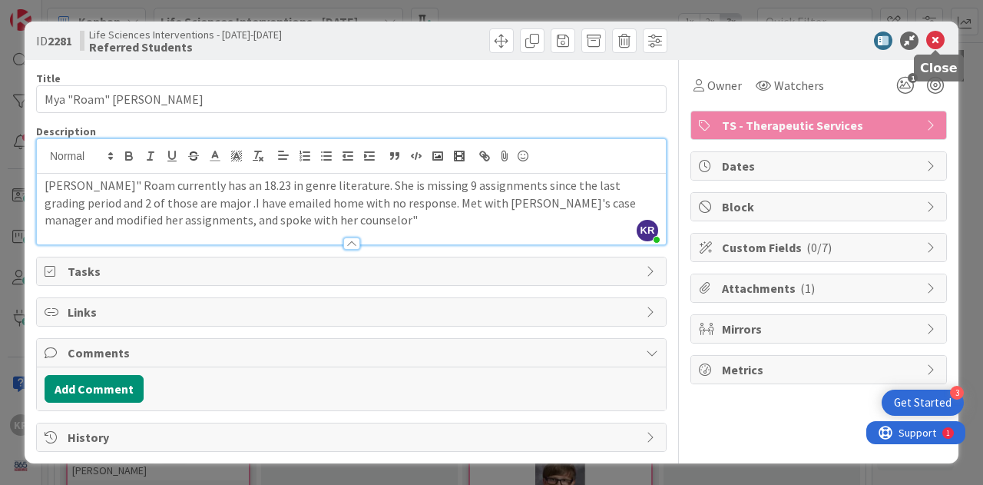
click at [942, 33] on icon at bounding box center [935, 40] width 18 height 18
